Goal: Information Seeking & Learning: Learn about a topic

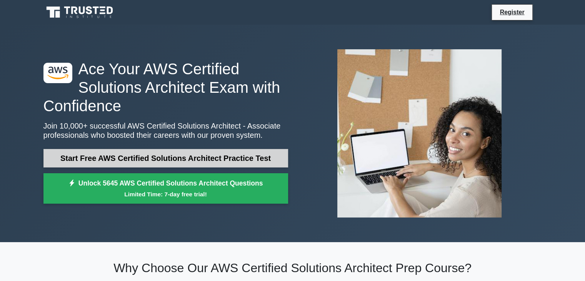
click at [183, 156] on link "Start Free AWS Certified Solutions Architect Practice Test" at bounding box center [165, 158] width 244 height 18
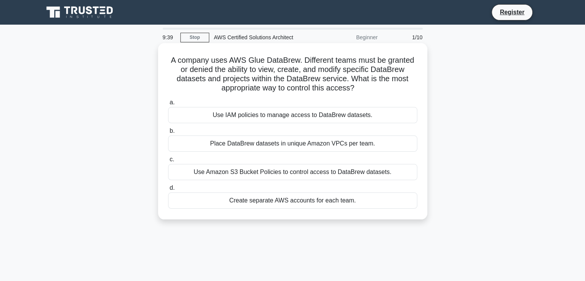
click at [255, 117] on div "Use IAM policies to manage access to DataBrew datasets." at bounding box center [292, 115] width 249 height 16
click at [168, 105] on input "a. Use IAM policies to manage access to DataBrew datasets." at bounding box center [168, 102] width 0 height 5
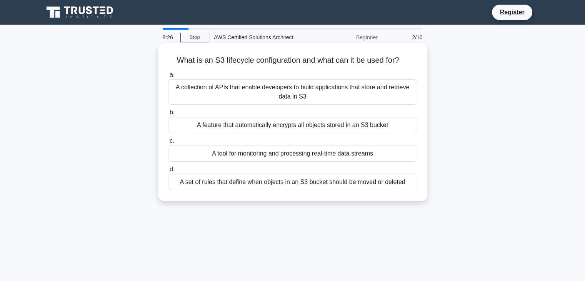
click at [272, 183] on div "A set of rules that define when objects in an S3 bucket should be moved or dele…" at bounding box center [292, 182] width 249 height 16
click at [168, 172] on input "d. A set of rules that define when objects in an S3 bucket should be moved or d…" at bounding box center [168, 169] width 0 height 5
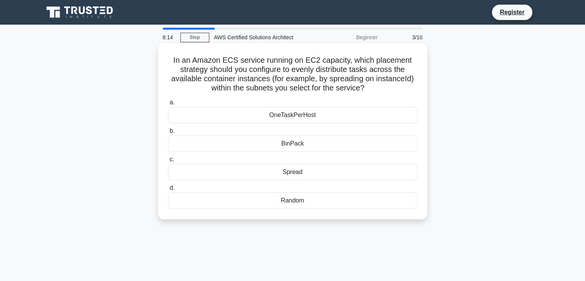
click at [272, 175] on div "Spread" at bounding box center [292, 172] width 249 height 16
click at [168, 162] on input "c. Spread" at bounding box center [168, 159] width 0 height 5
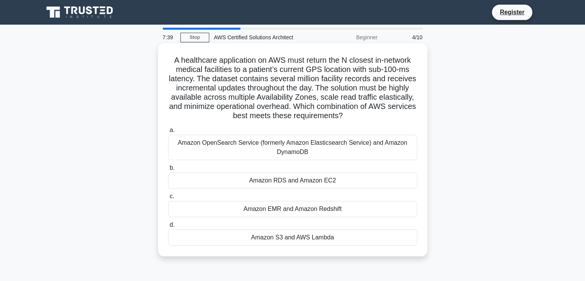
click at [258, 240] on div "Amazon S3 and AWS Lambda" at bounding box center [292, 237] width 249 height 16
click at [168, 227] on input "d. Amazon S3 and AWS Lambda" at bounding box center [168, 224] width 0 height 5
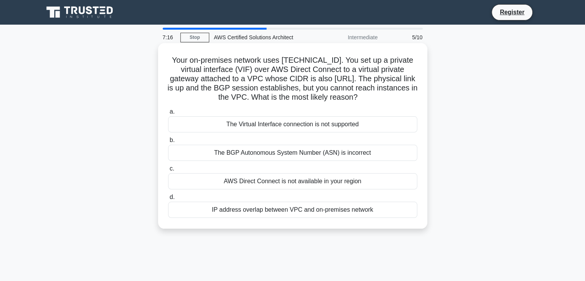
click at [258, 211] on div "IP address overlap between VPC and on-premises network" at bounding box center [292, 209] width 249 height 16
click at [168, 200] on input "d. IP address overlap between VPC and on-premises network" at bounding box center [168, 197] width 0 height 5
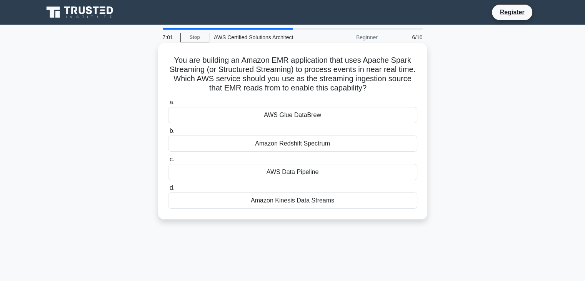
click at [260, 200] on div "Amazon Kinesis Data Streams" at bounding box center [292, 200] width 249 height 16
click at [168, 190] on input "d. Amazon Kinesis Data Streams" at bounding box center [168, 187] width 0 height 5
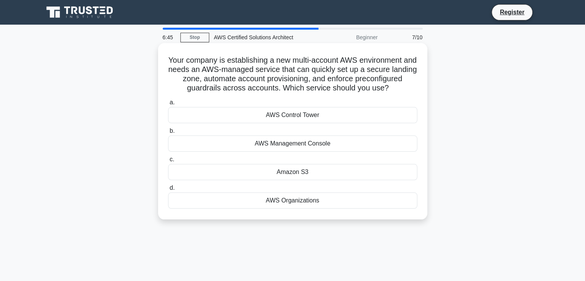
click at [278, 123] on div "AWS Control Tower" at bounding box center [292, 115] width 249 height 16
click at [168, 105] on input "a. AWS Control Tower" at bounding box center [168, 102] width 0 height 5
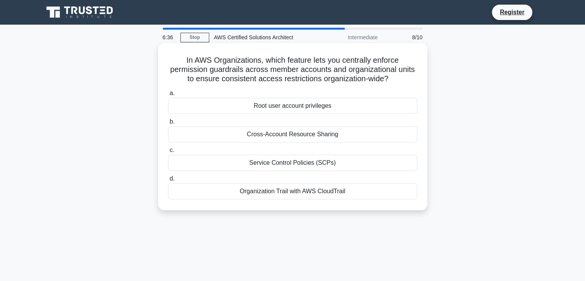
click at [246, 161] on div "Service Control Policies (SCPs)" at bounding box center [292, 163] width 249 height 16
click at [168, 153] on input "c. Service Control Policies (SCPs)" at bounding box center [168, 150] width 0 height 5
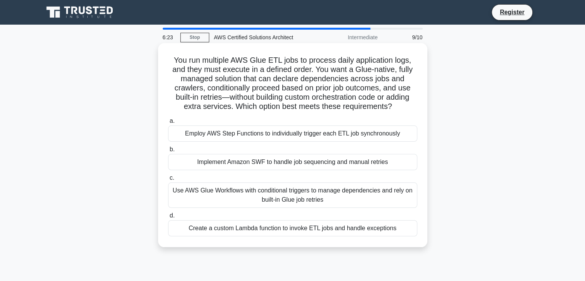
click at [240, 198] on div "Use AWS Glue Workflows with conditional triggers to manage dependencies and rel…" at bounding box center [292, 194] width 249 height 25
click at [168, 180] on input "c. Use AWS Glue Workflows with conditional triggers to manage dependencies and …" at bounding box center [168, 177] width 0 height 5
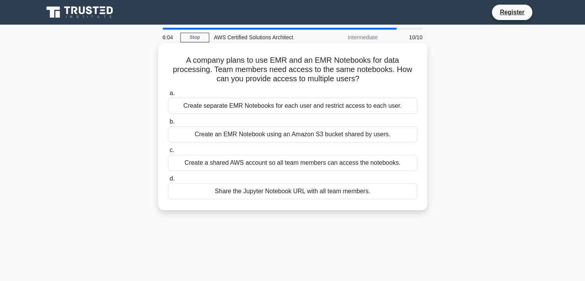
click at [260, 164] on div "Create a shared AWS account so all team members can access the notebooks." at bounding box center [292, 163] width 249 height 16
click at [168, 153] on input "c. Create a shared AWS account so all team members can access the notebooks." at bounding box center [168, 150] width 0 height 5
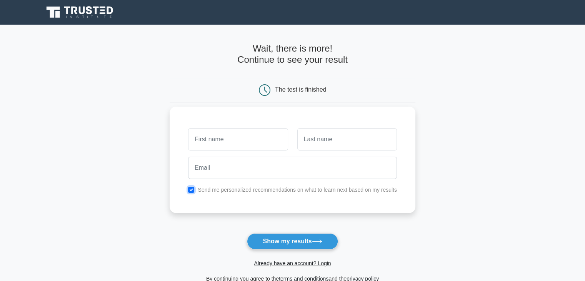
click at [192, 192] on input "checkbox" at bounding box center [191, 189] width 6 height 6
checkbox input "false"
click at [295, 239] on button "Show my results" at bounding box center [292, 241] width 91 height 16
